Goal: Transaction & Acquisition: Book appointment/travel/reservation

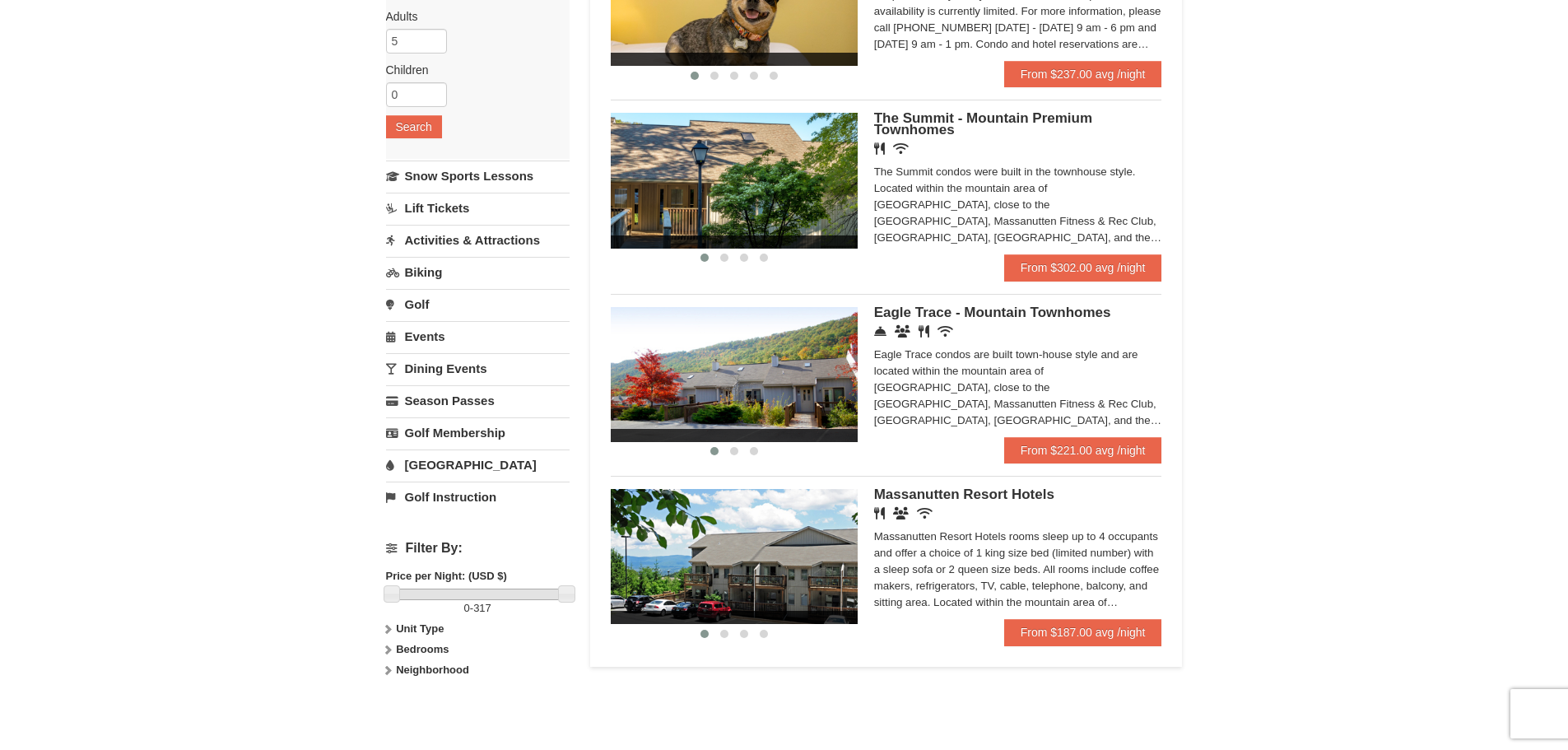
scroll to position [329, 0]
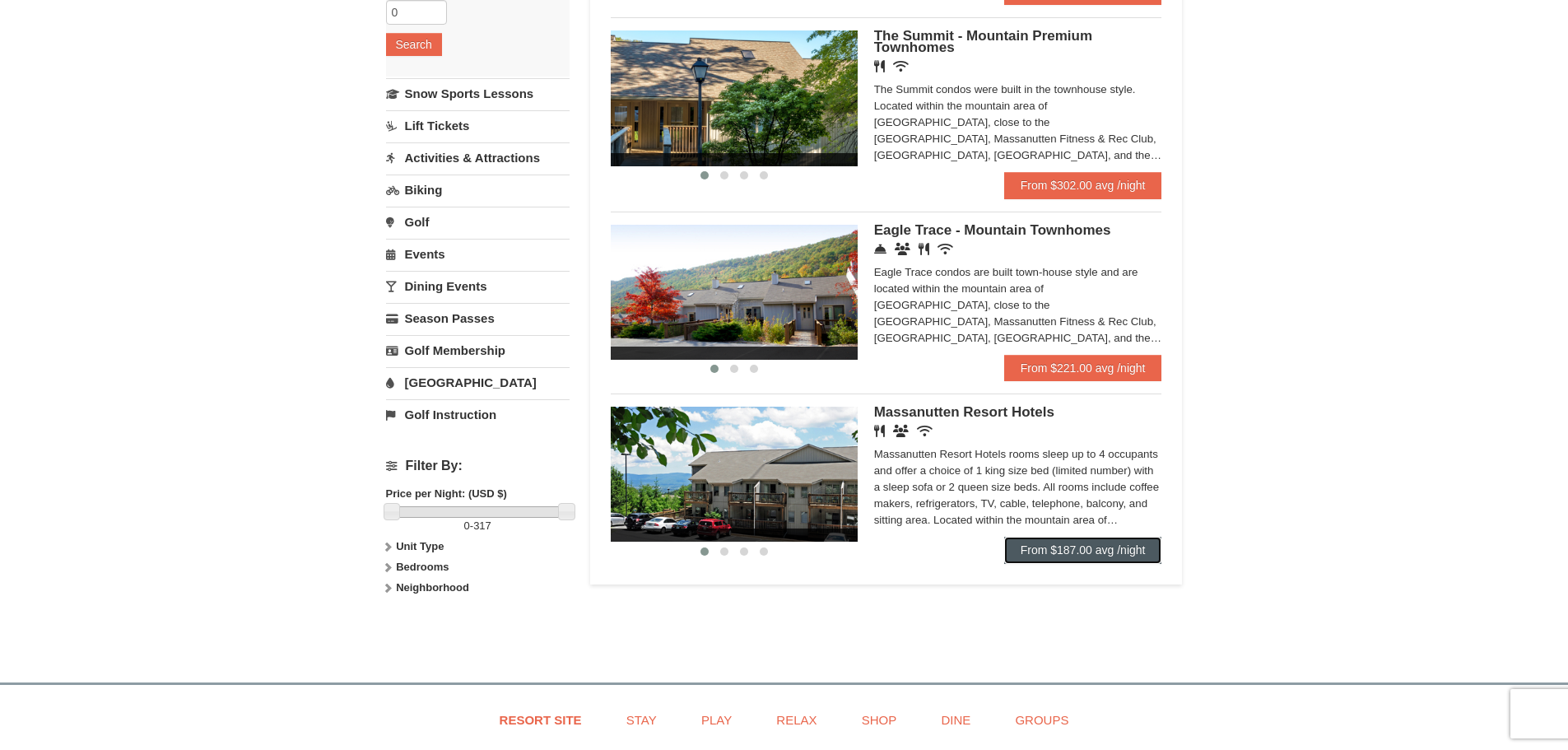
click at [1112, 546] on link "From $187.00 avg /night" at bounding box center [1083, 549] width 158 height 26
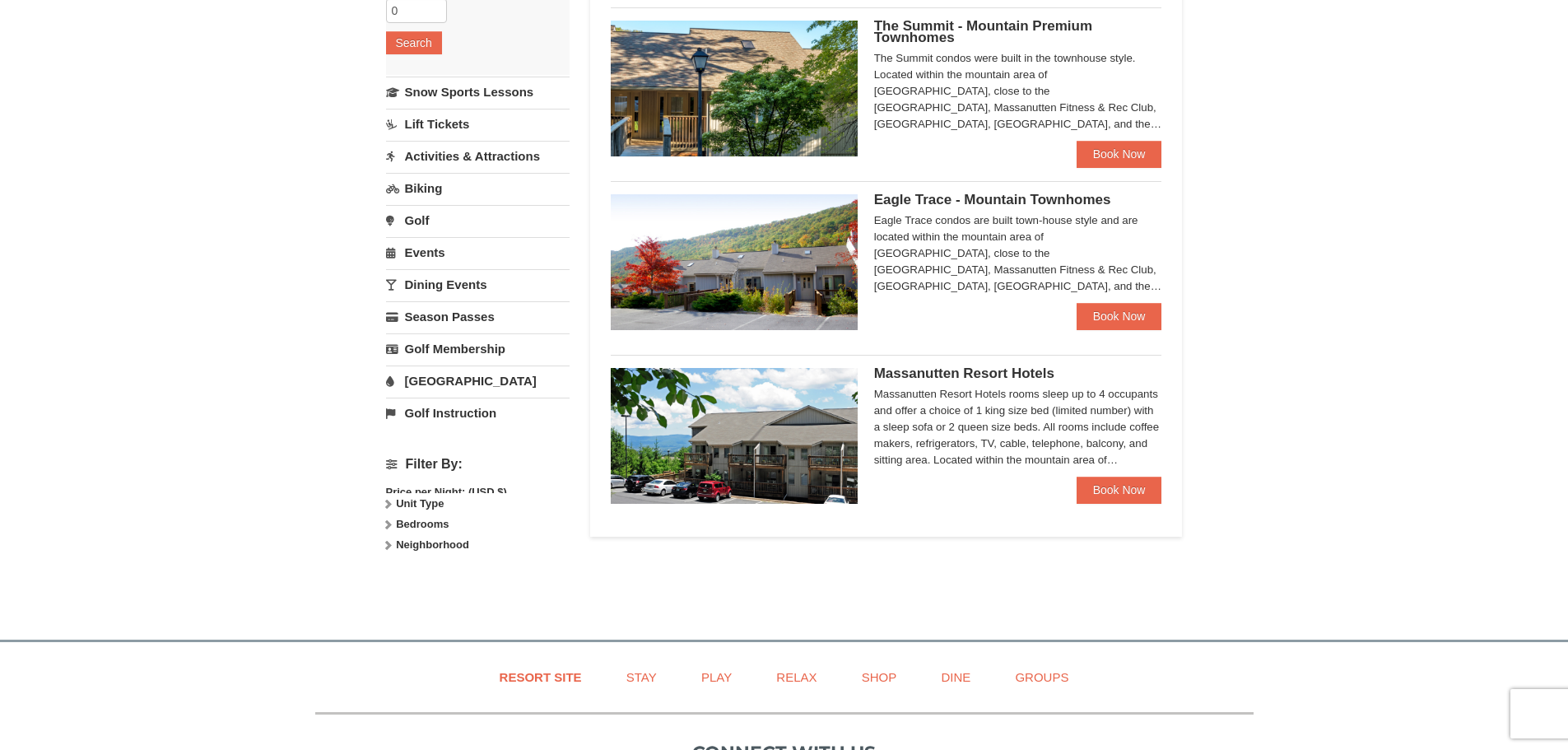
scroll to position [329, 0]
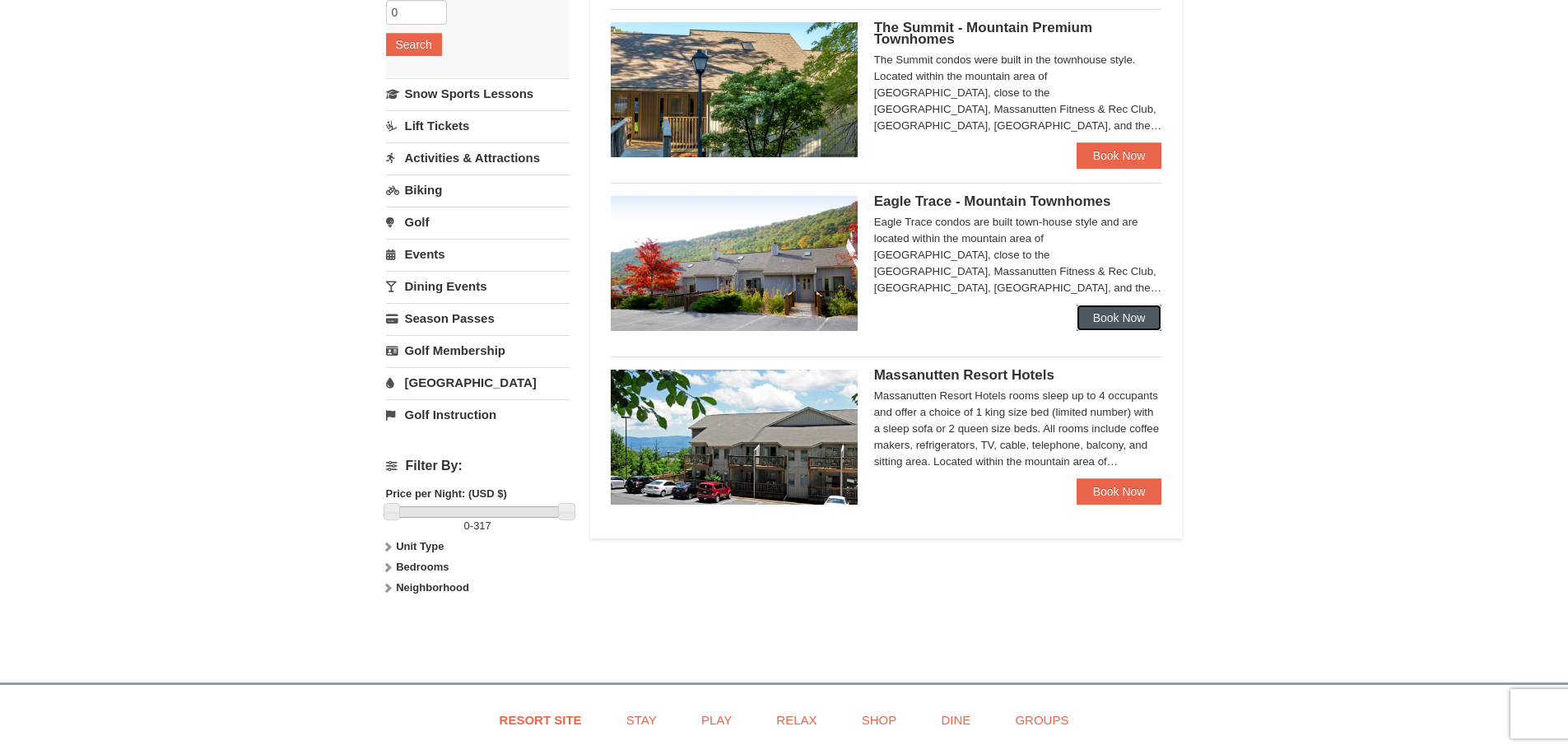
click at [1120, 314] on link "Book Now" at bounding box center [1118, 317] width 86 height 26
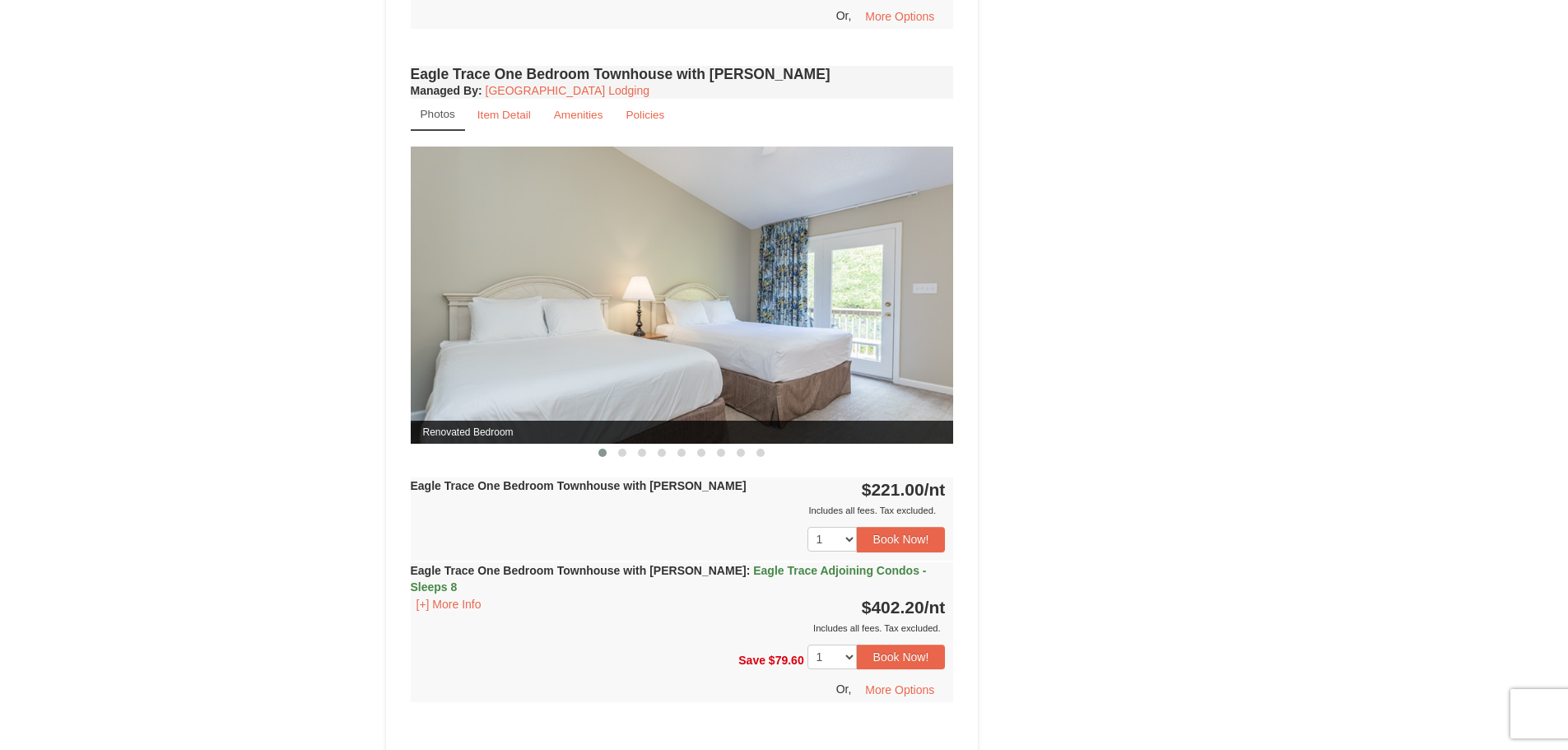
scroll to position [1564, 0]
